Goal: Task Accomplishment & Management: Complete application form

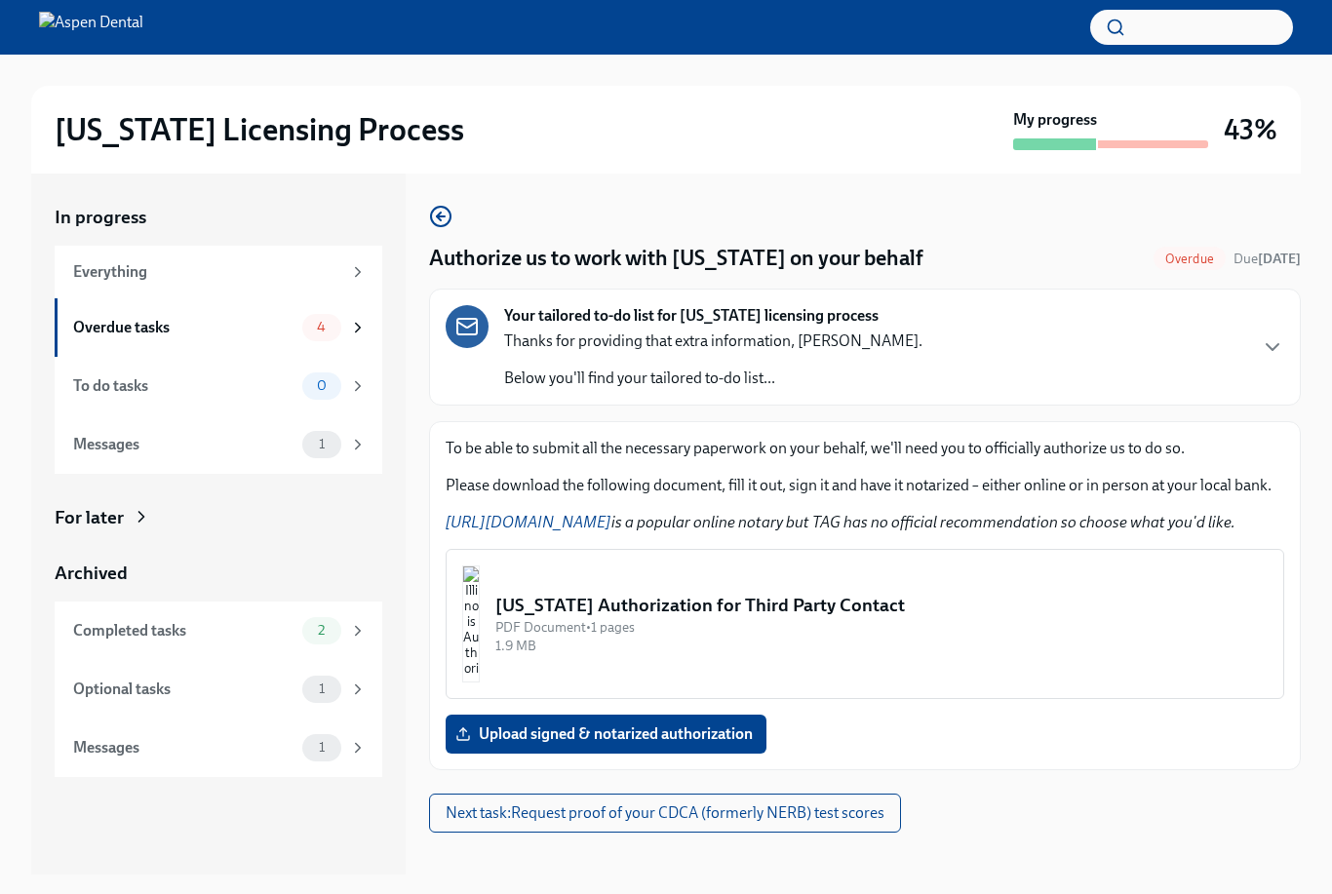
click at [301, 380] on div "To do tasks 0" at bounding box center [220, 385] width 294 height 27
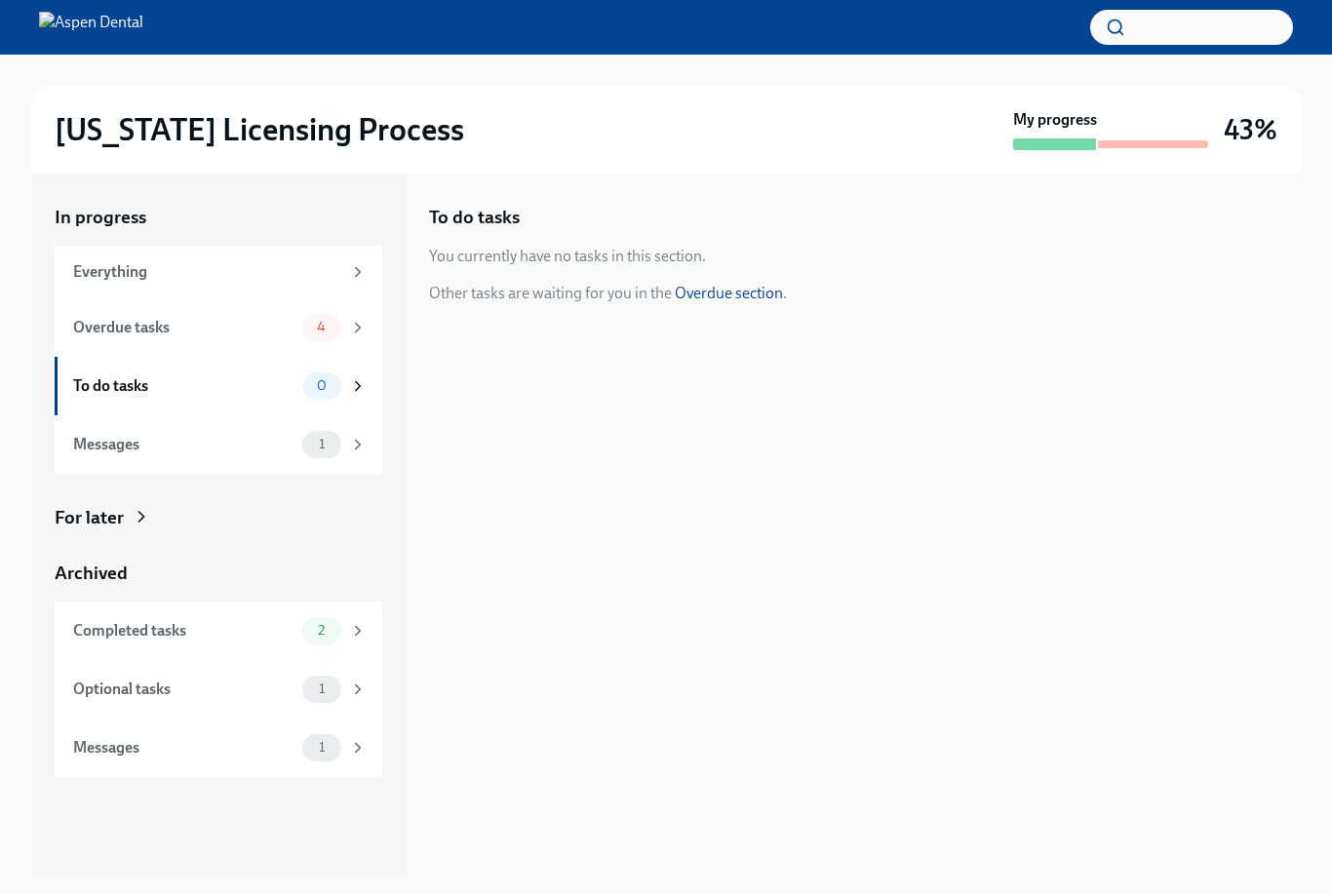
click at [319, 449] on span "1" at bounding box center [321, 444] width 29 height 15
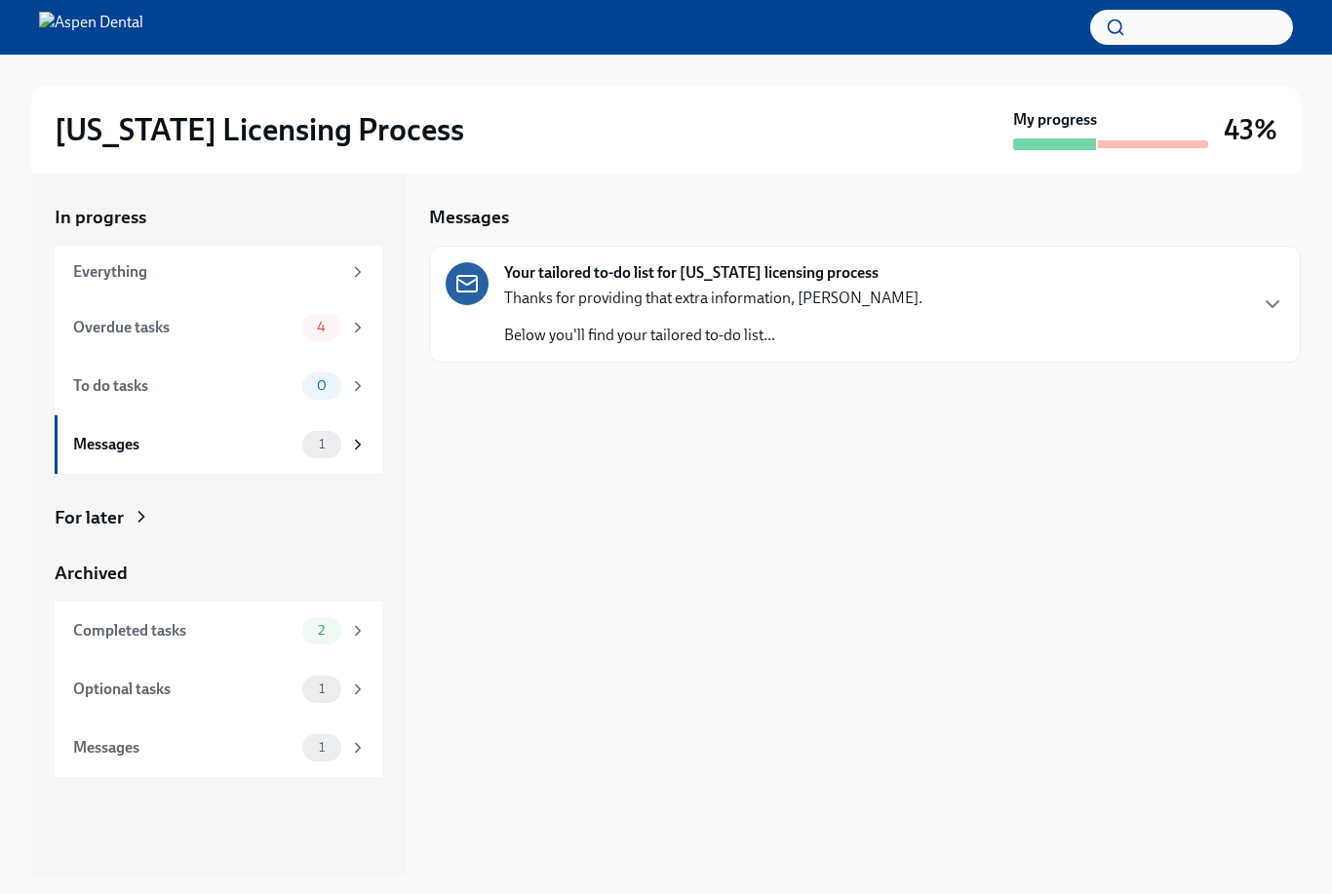
click at [943, 314] on div "Your tailored to-do list for [US_STATE] licensing process Thanks for providing …" at bounding box center [865, 304] width 839 height 84
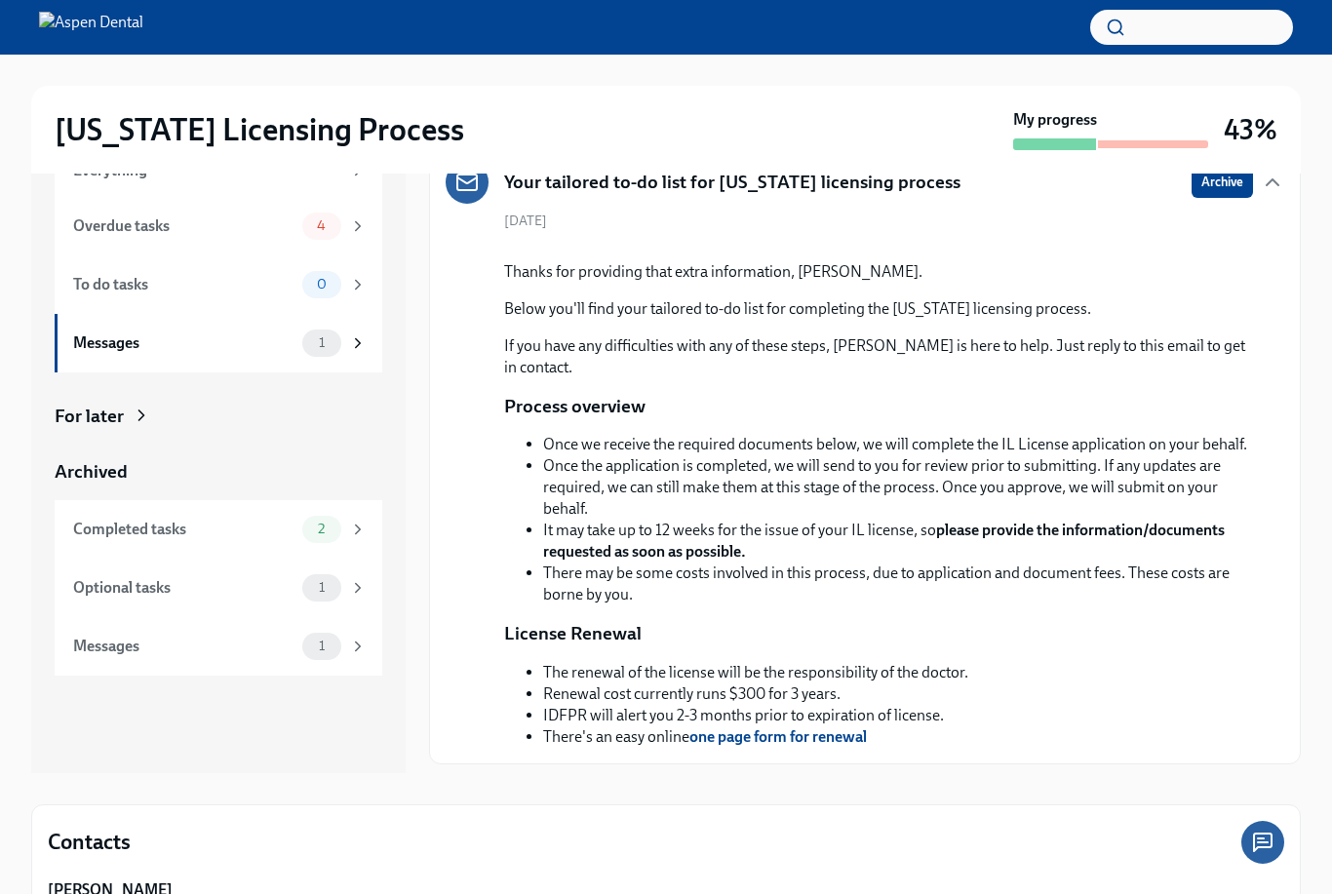
click at [319, 324] on div "Messages 1" at bounding box center [219, 343] width 328 height 59
click at [325, 542] on div "Completed tasks 2" at bounding box center [219, 529] width 328 height 59
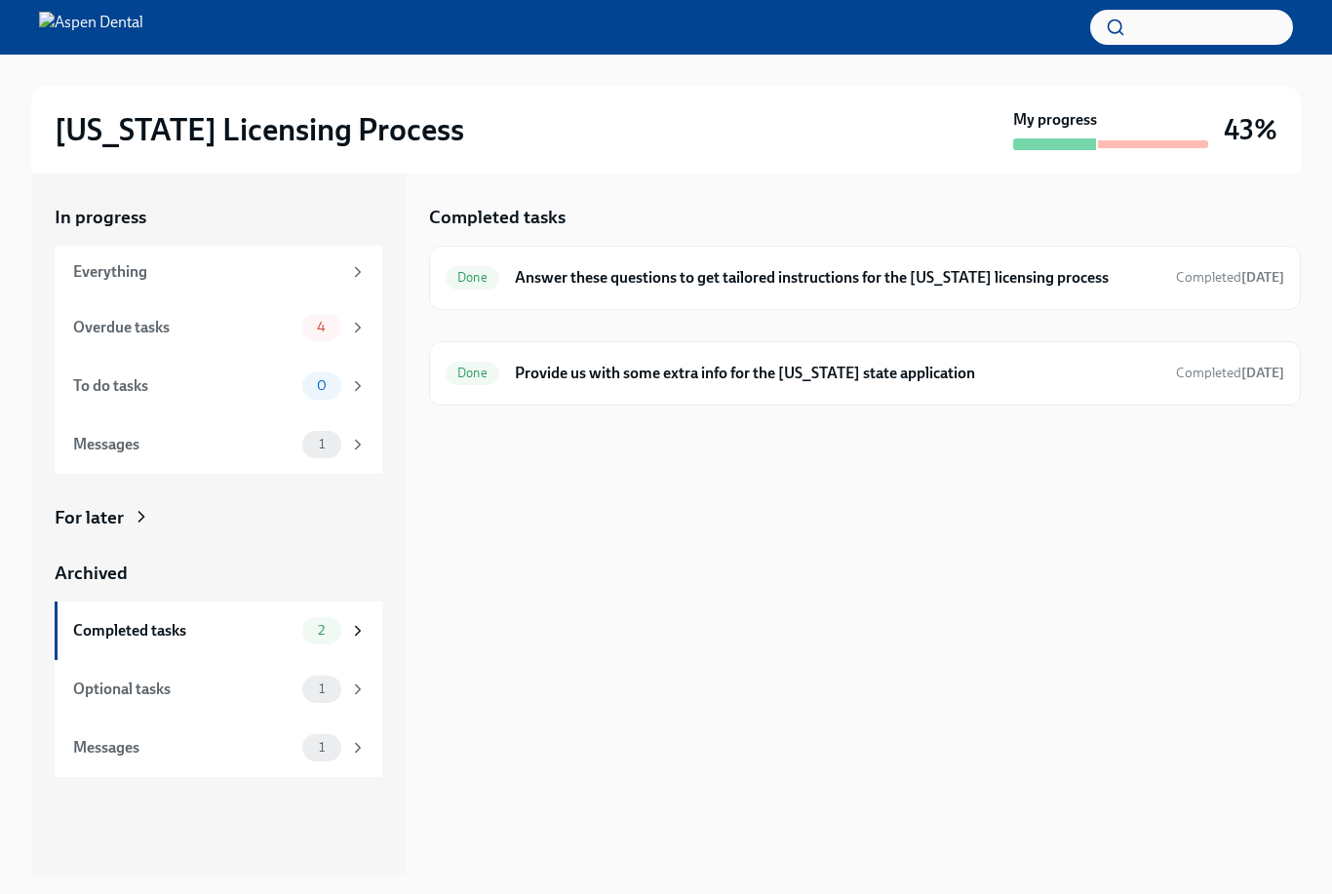
click at [305, 326] on span "4" at bounding box center [321, 327] width 32 height 15
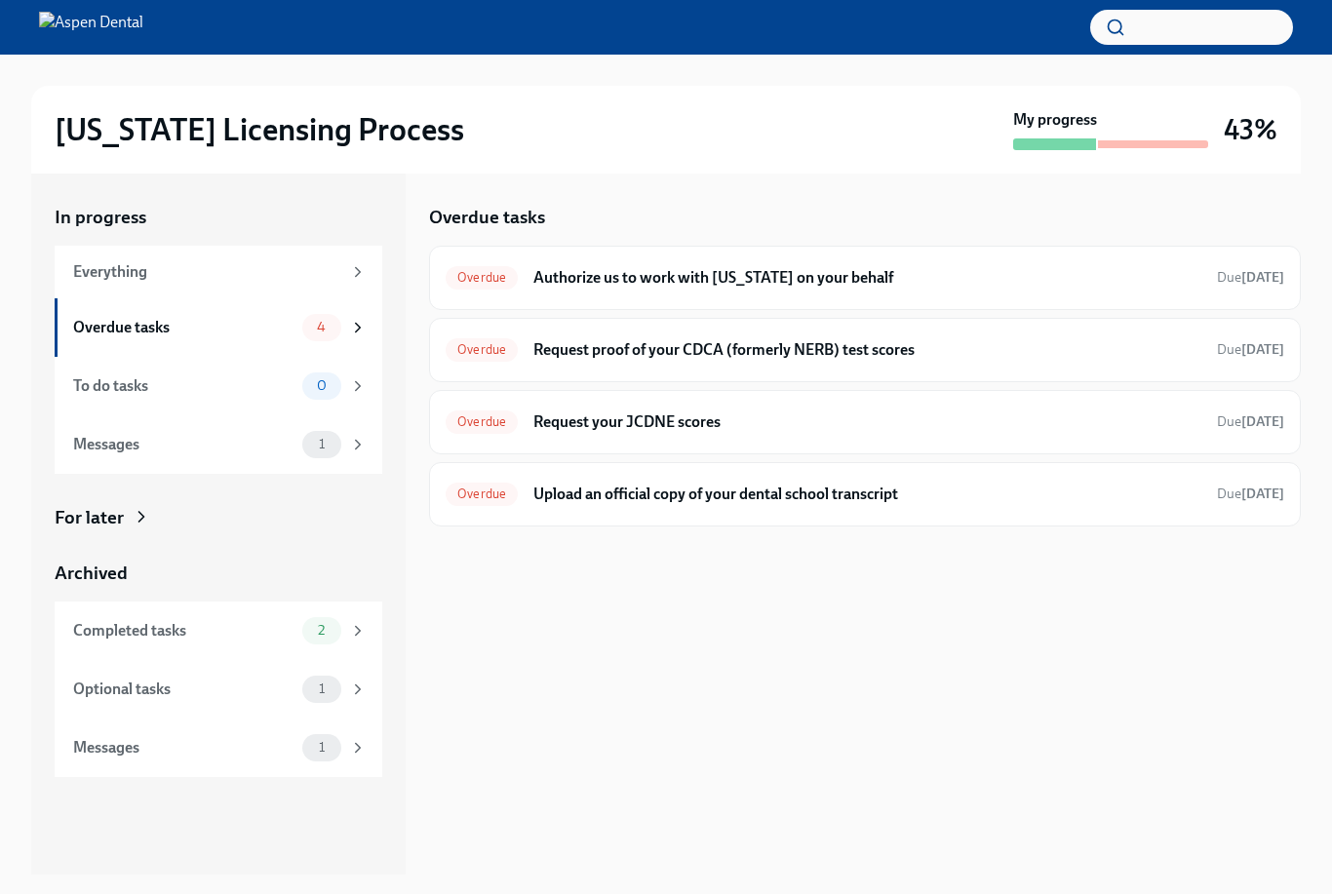
click at [924, 283] on h6 "Authorize us to work with [US_STATE] on your behalf" at bounding box center [867, 277] width 668 height 21
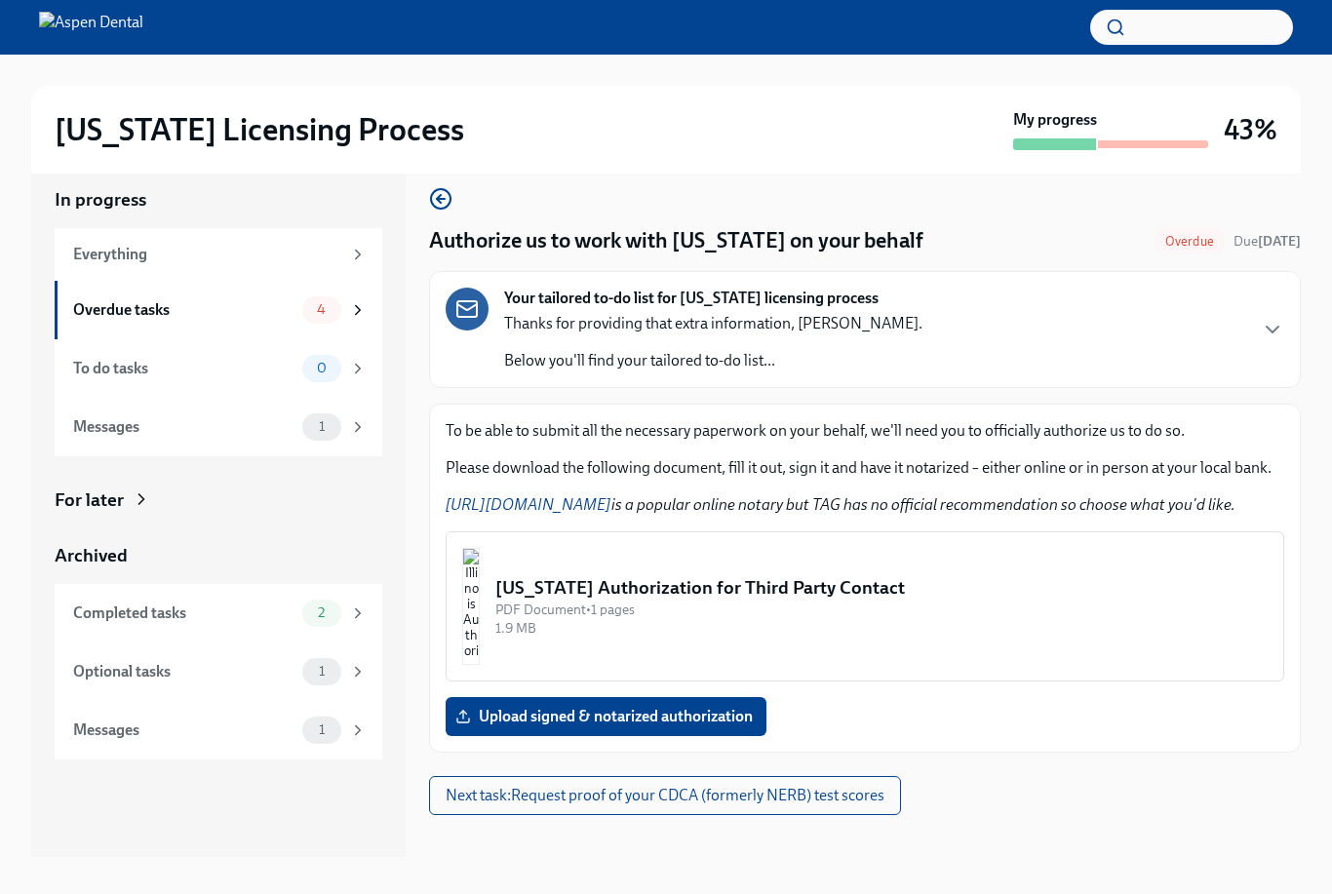
scroll to position [29, 0]
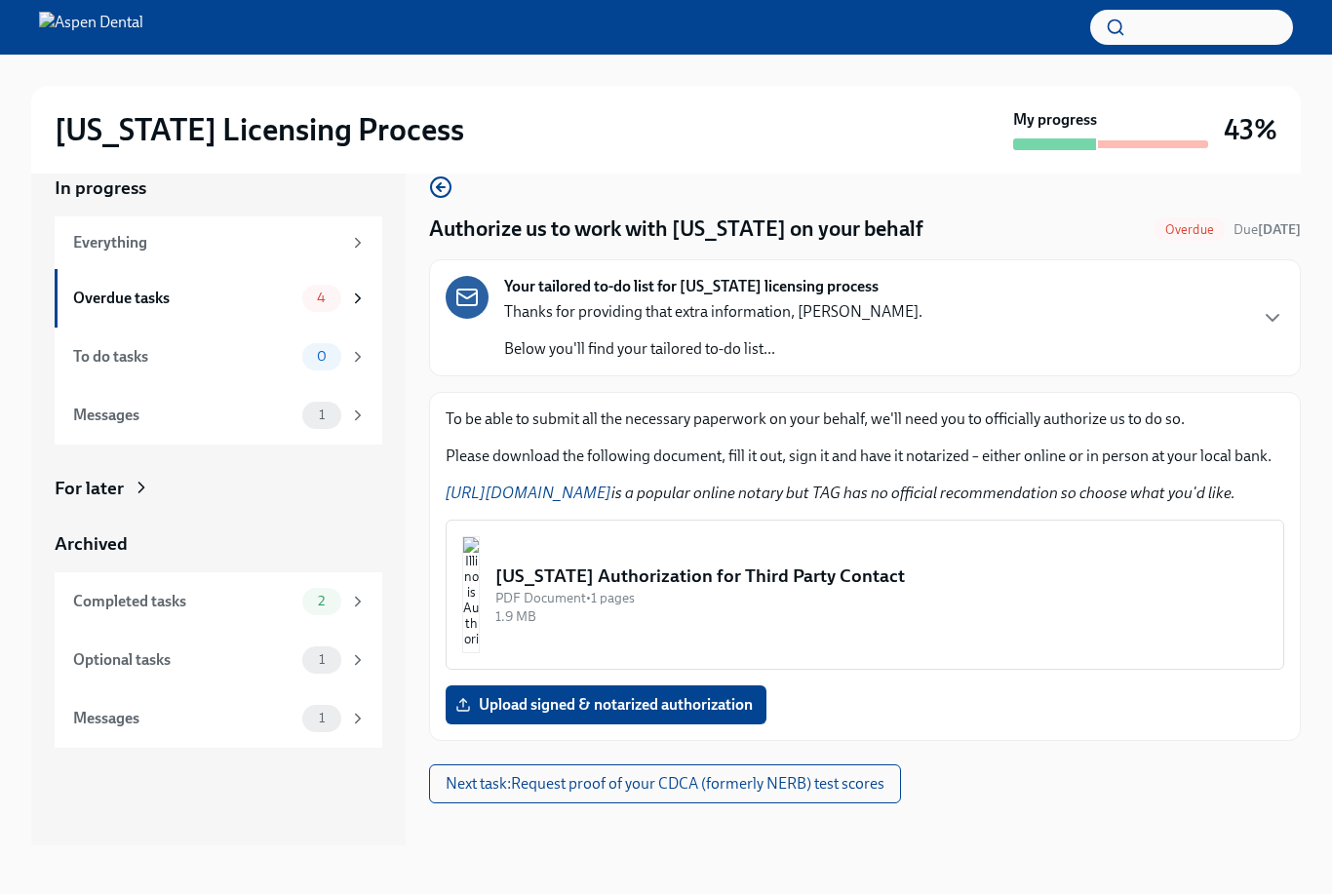
click at [649, 704] on span "Upload signed & notarized authorization" at bounding box center [606, 705] width 294 height 20
click at [0, 0] on input "Upload signed & notarized authorization" at bounding box center [0, 0] width 0 height 0
click at [480, 612] on img "button" at bounding box center [471, 594] width 18 height 117
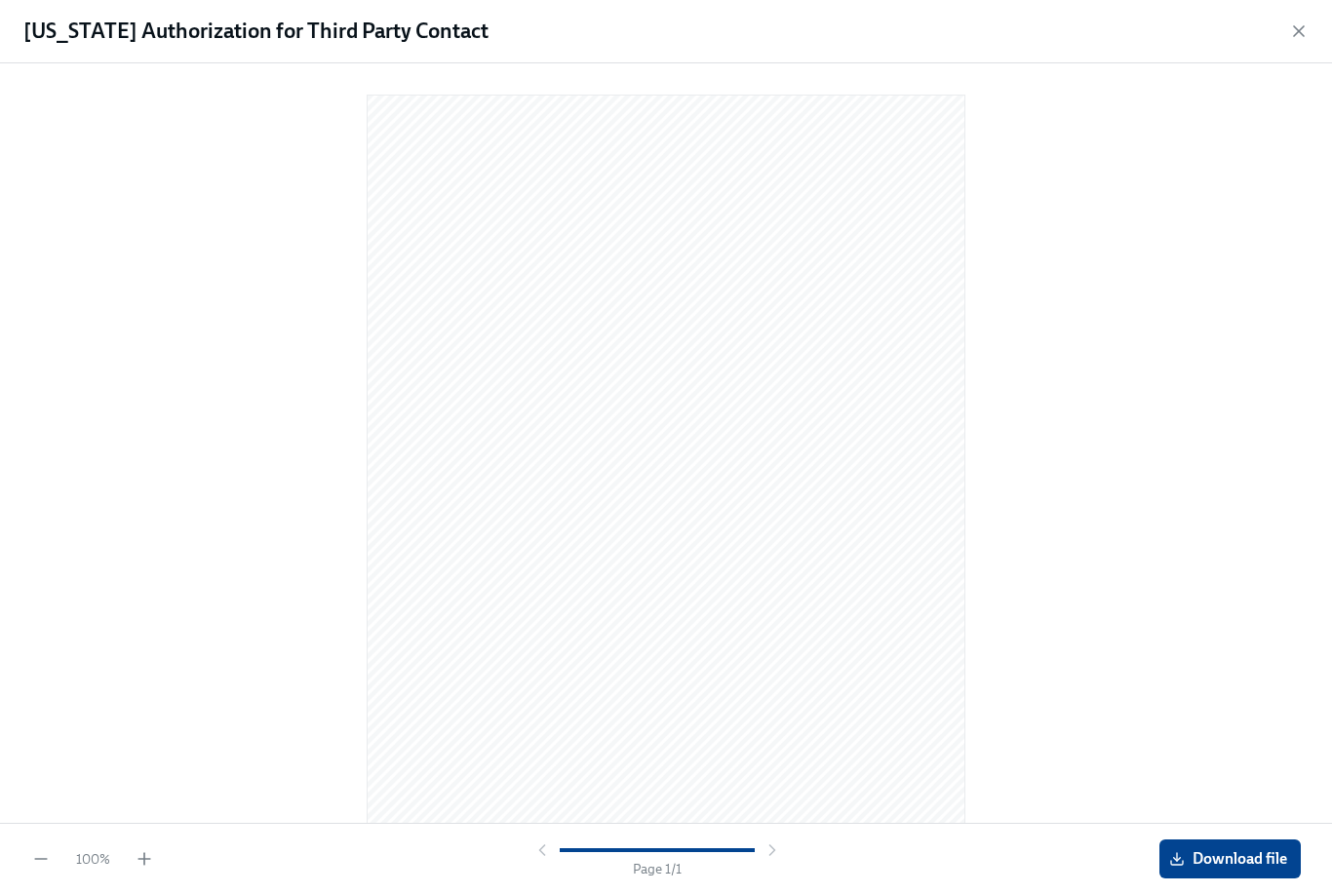
click at [1282, 32] on div "[US_STATE] Authorization for Third Party Contact" at bounding box center [666, 31] width 1332 height 63
click at [1297, 23] on icon "button" at bounding box center [1299, 31] width 20 height 20
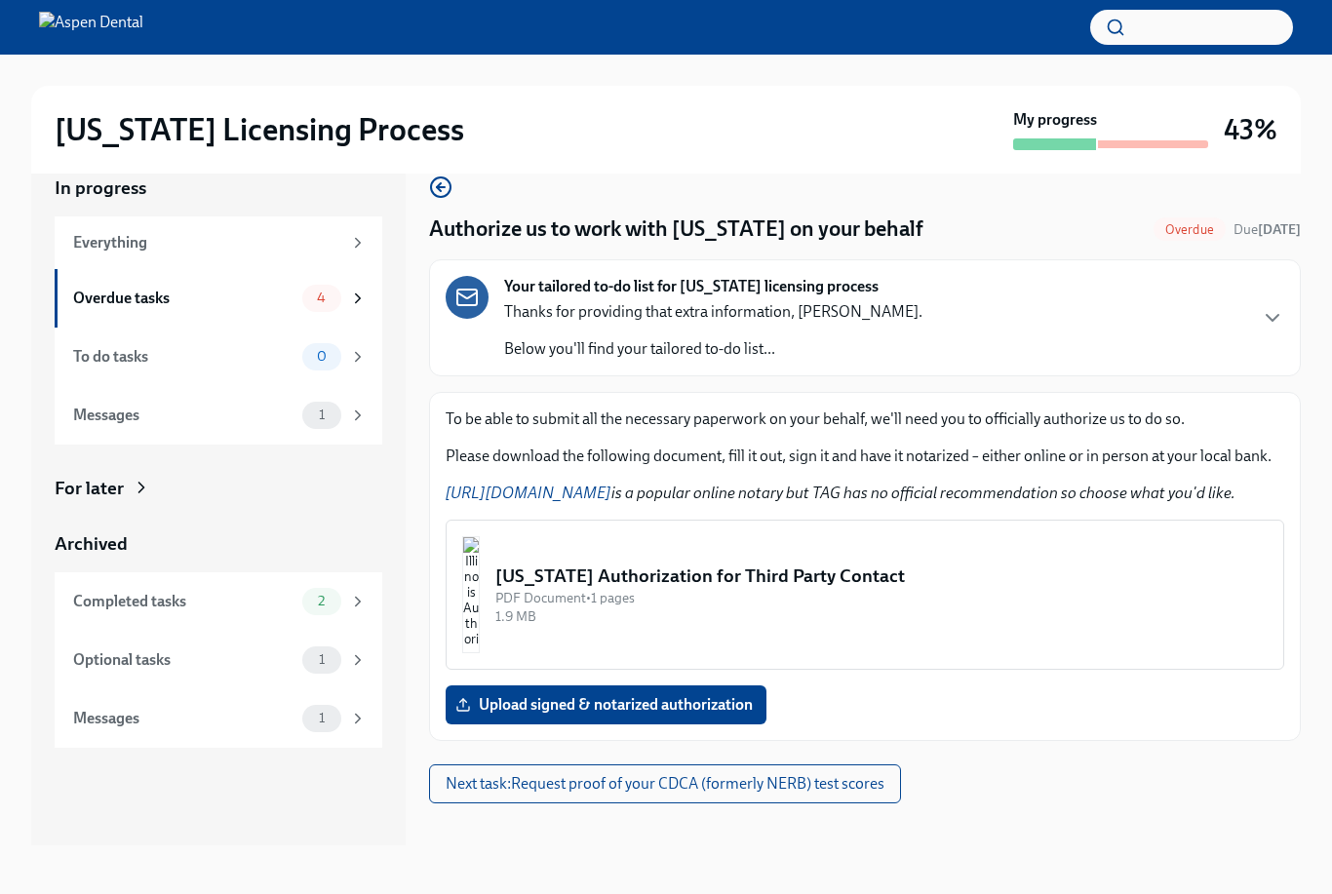
click at [537, 501] on link "[URL][DOMAIN_NAME]" at bounding box center [529, 493] width 166 height 19
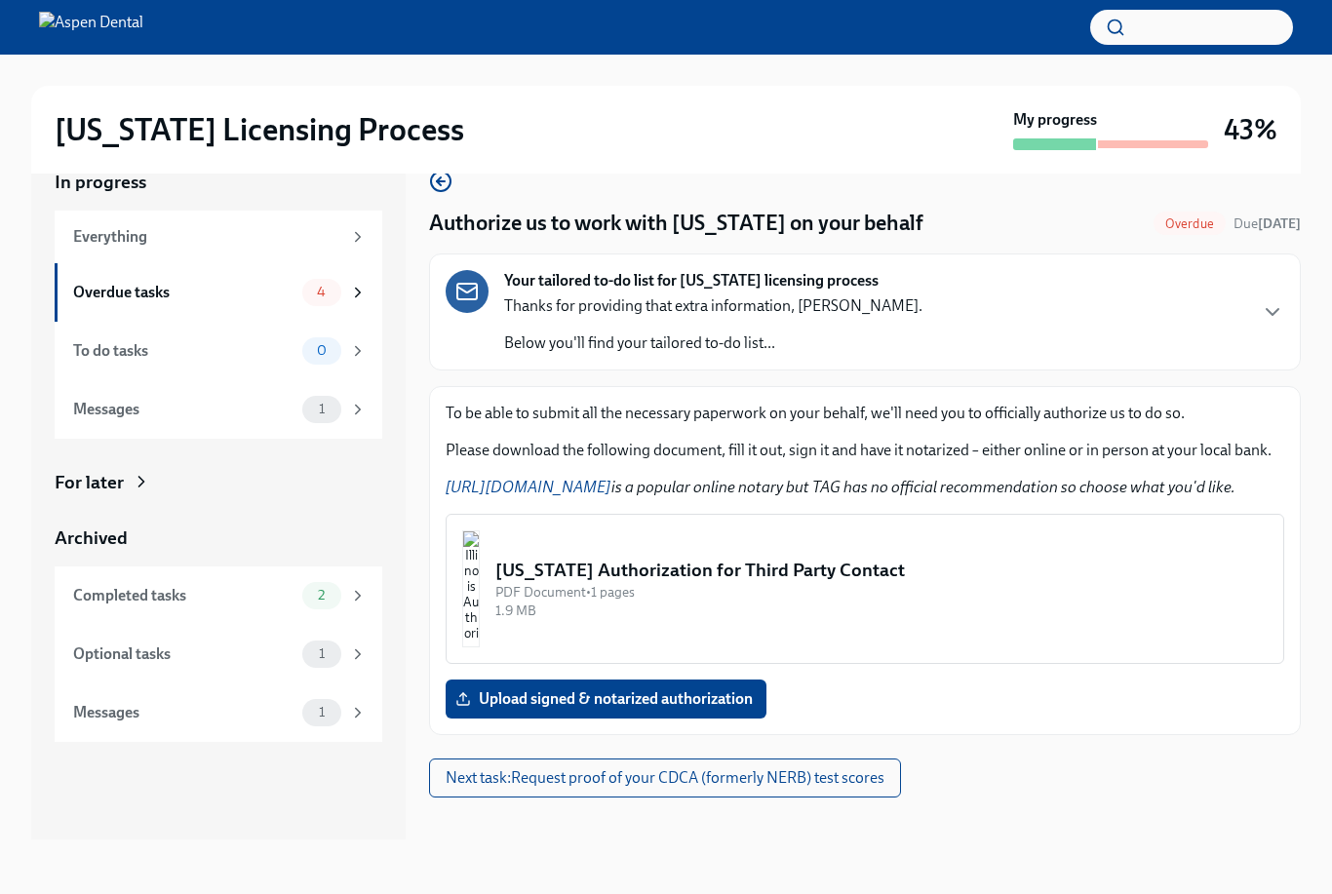
click at [480, 574] on img "button" at bounding box center [471, 588] width 18 height 117
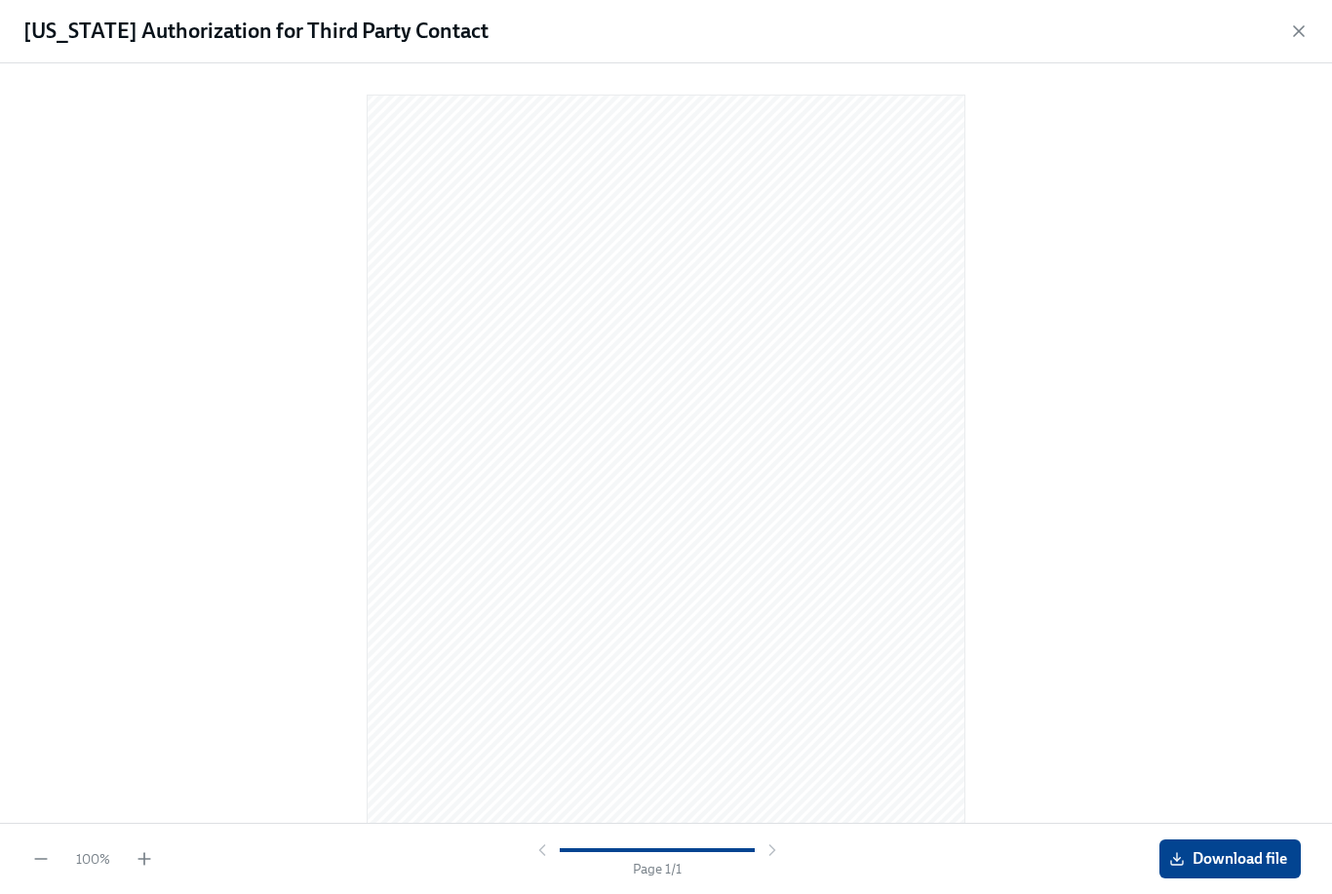
click at [1222, 855] on span "Download file" at bounding box center [1230, 859] width 114 height 20
